Goal: Check status: Check status

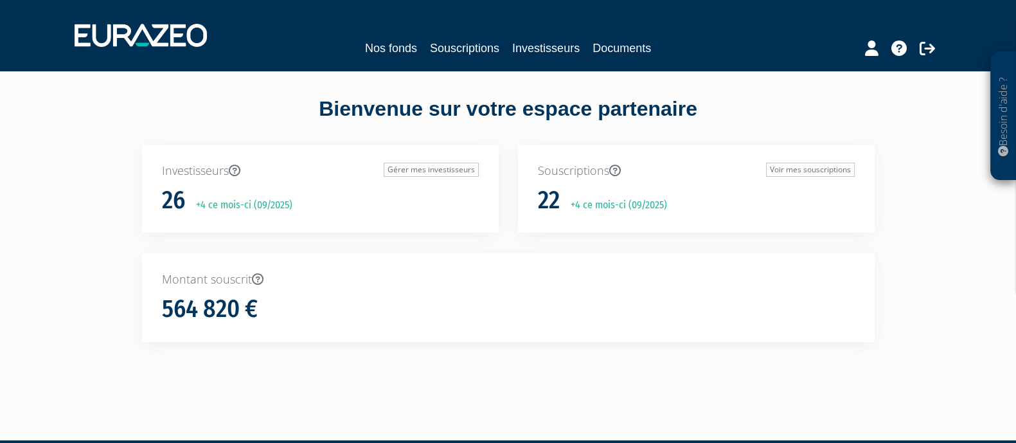
click at [459, 60] on nav "Nos fonds Souscriptions Investisseurs Documents" at bounding box center [508, 35] width 1016 height 71
click at [458, 55] on link "Souscriptions" at bounding box center [464, 48] width 69 height 18
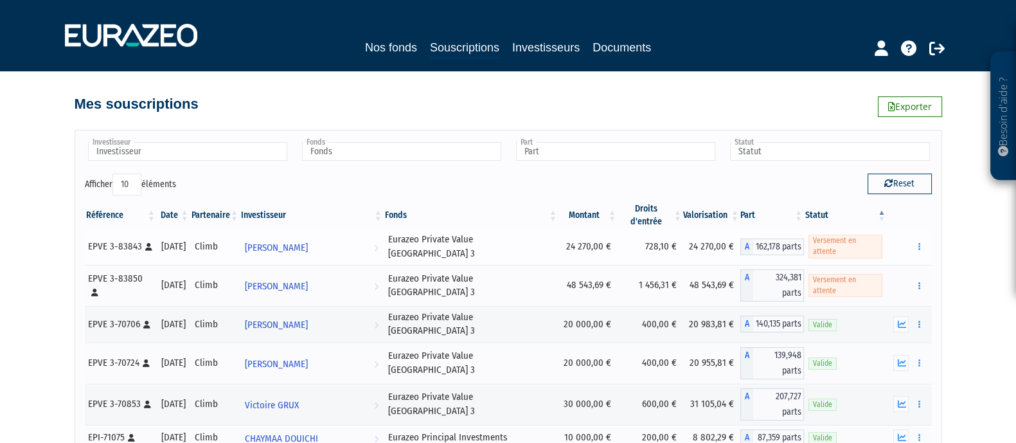
drag, startPoint x: 560, startPoint y: 238, endPoint x: 594, endPoint y: 243, distance: 35.1
click at [594, 243] on td "24 270,00 €" at bounding box center [587, 246] width 59 height 37
drag, startPoint x: 560, startPoint y: 264, endPoint x: 597, endPoint y: 263, distance: 36.6
click at [597, 265] on td "48 543,69 €" at bounding box center [587, 285] width 59 height 41
copy td "48 543,69"
